Goal: Transaction & Acquisition: Purchase product/service

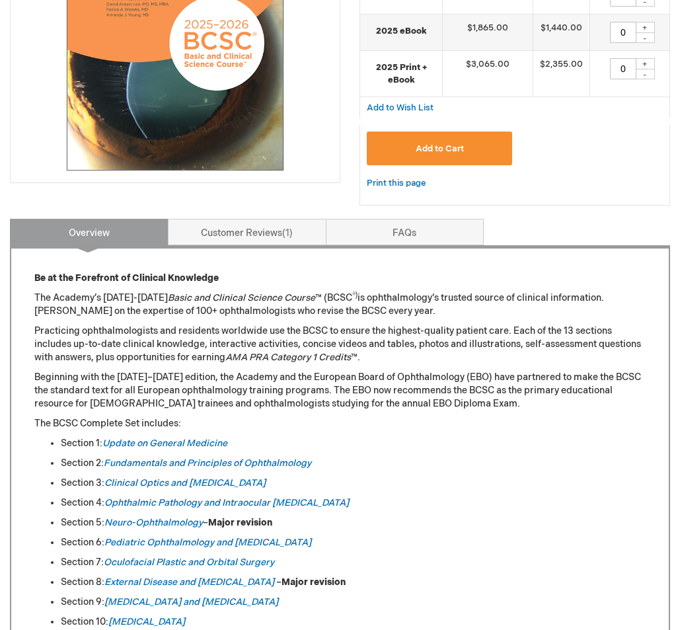
scroll to position [349, 0]
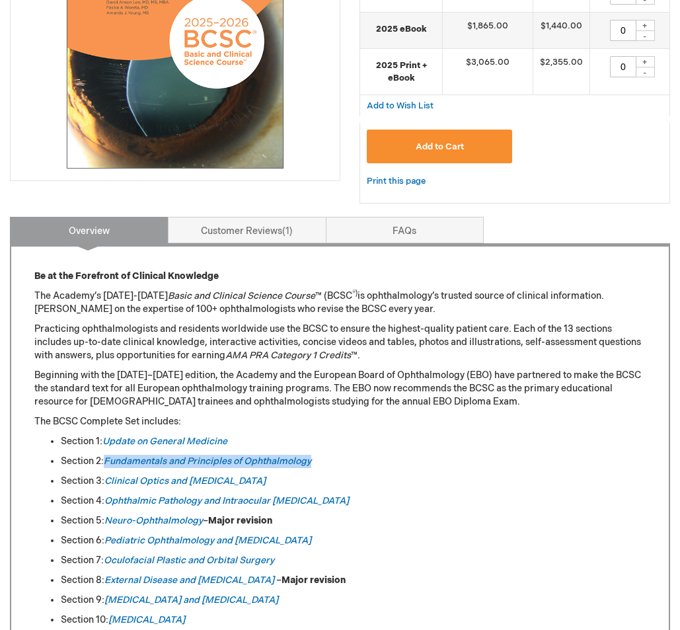
drag, startPoint x: 319, startPoint y: 459, endPoint x: 104, endPoint y: 466, distance: 214.9
click at [103, 466] on li "Section 2: Fundamentals and Principles of Ophthalmology" at bounding box center [353, 461] width 585 height 13
copy li "Fundamentals and Principles of Ophthalmology"
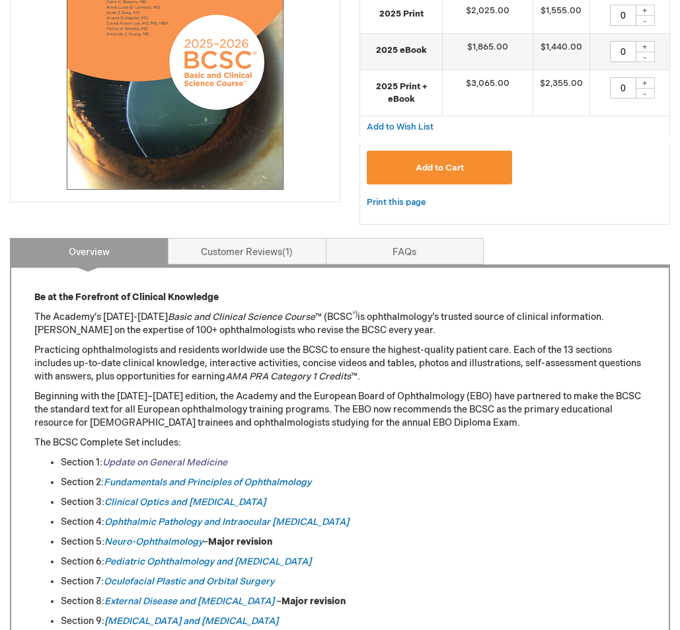
click at [210, 468] on link "Update on General Medicine" at bounding box center [164, 462] width 125 height 11
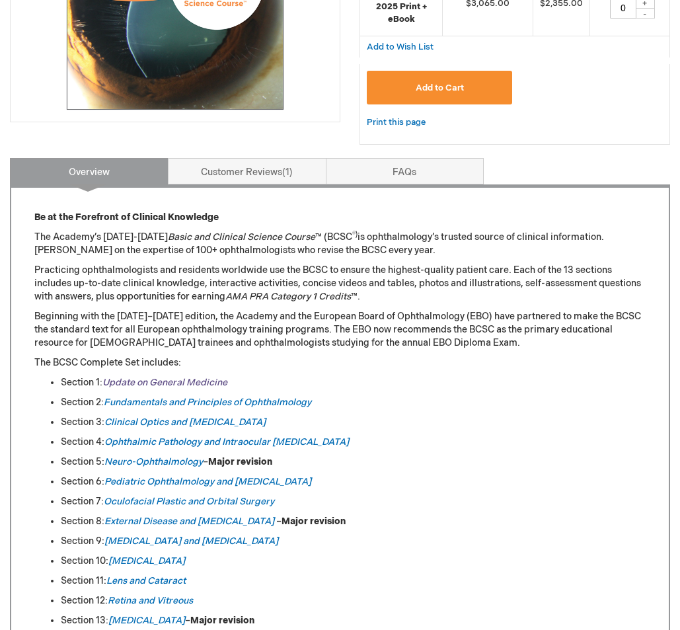
scroll to position [446, 0]
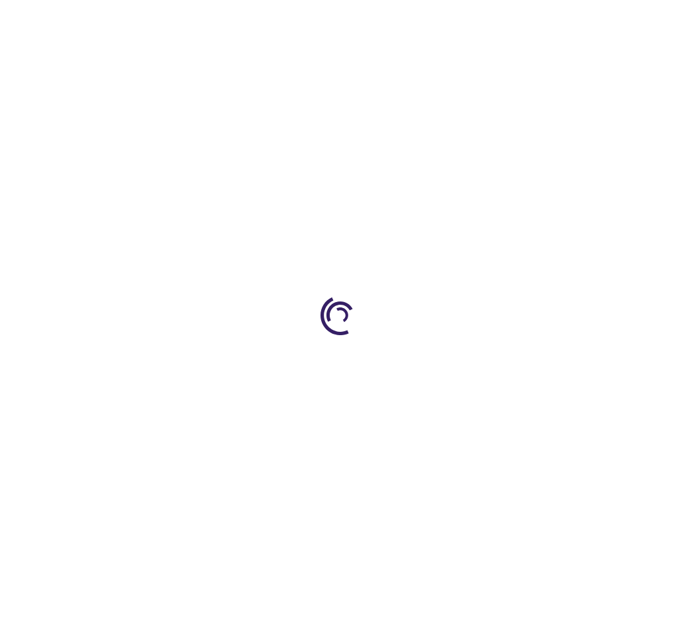
type input "0"
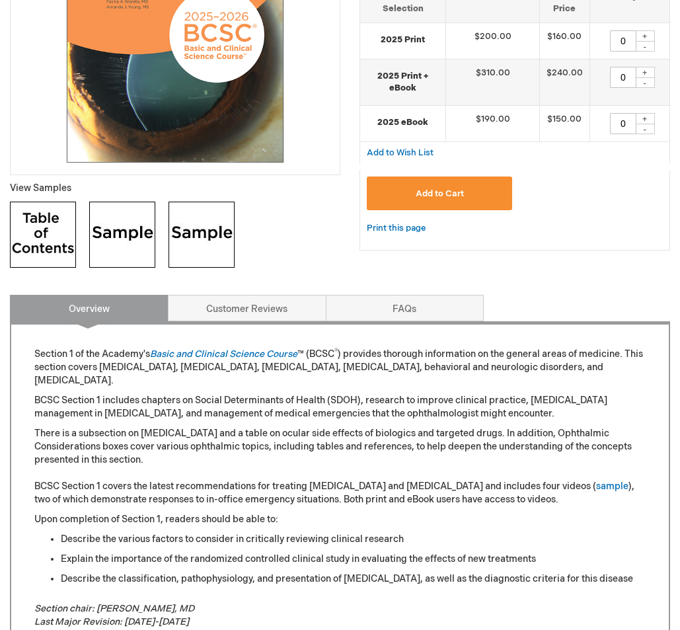
scroll to position [358, 0]
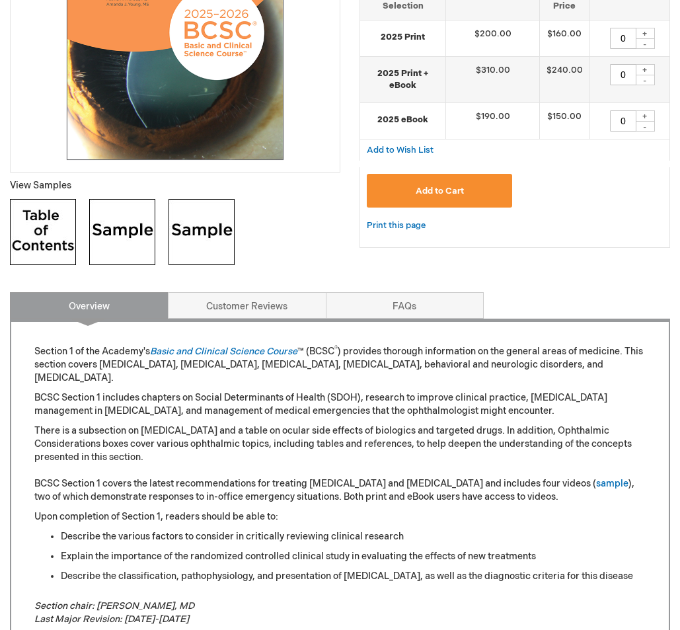
click at [97, 221] on img at bounding box center [122, 232] width 66 height 66
